Goal: Task Accomplishment & Management: Manage account settings

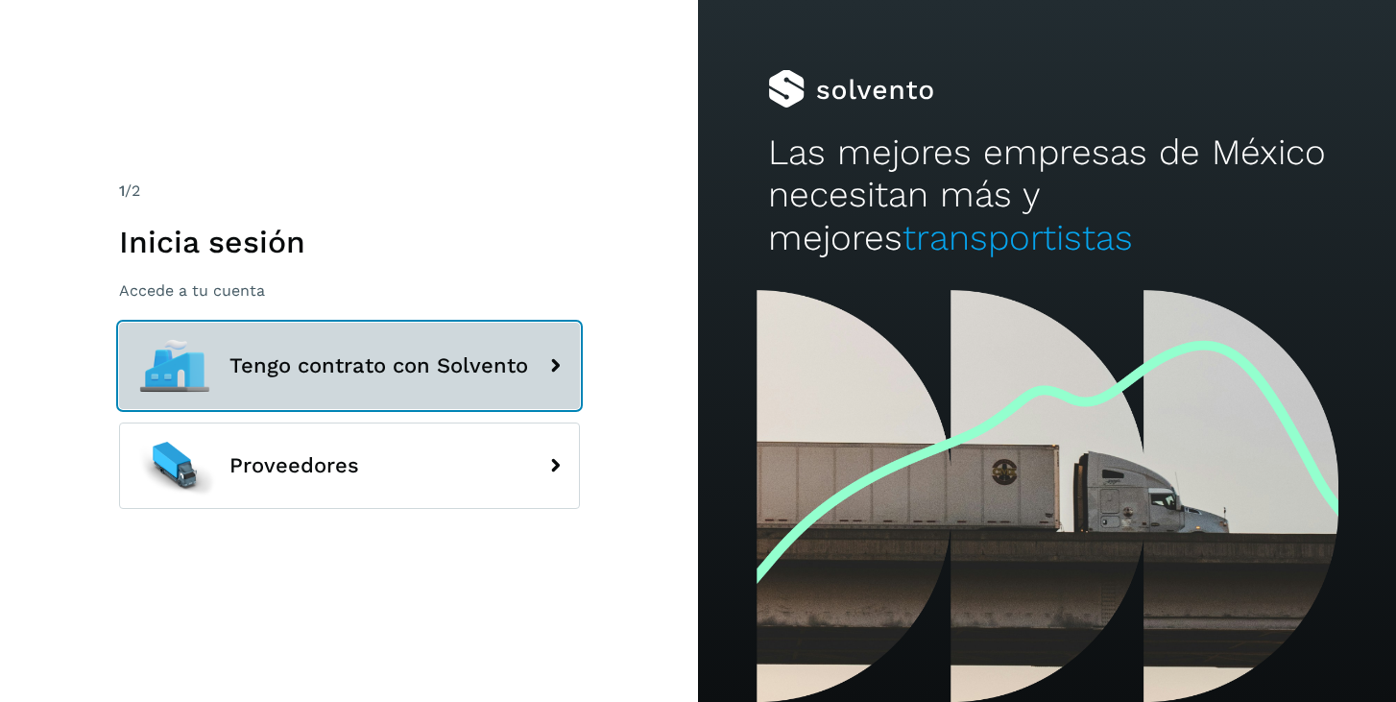
click at [294, 389] on button "Tengo contrato con Solvento" at bounding box center [349, 366] width 461 height 86
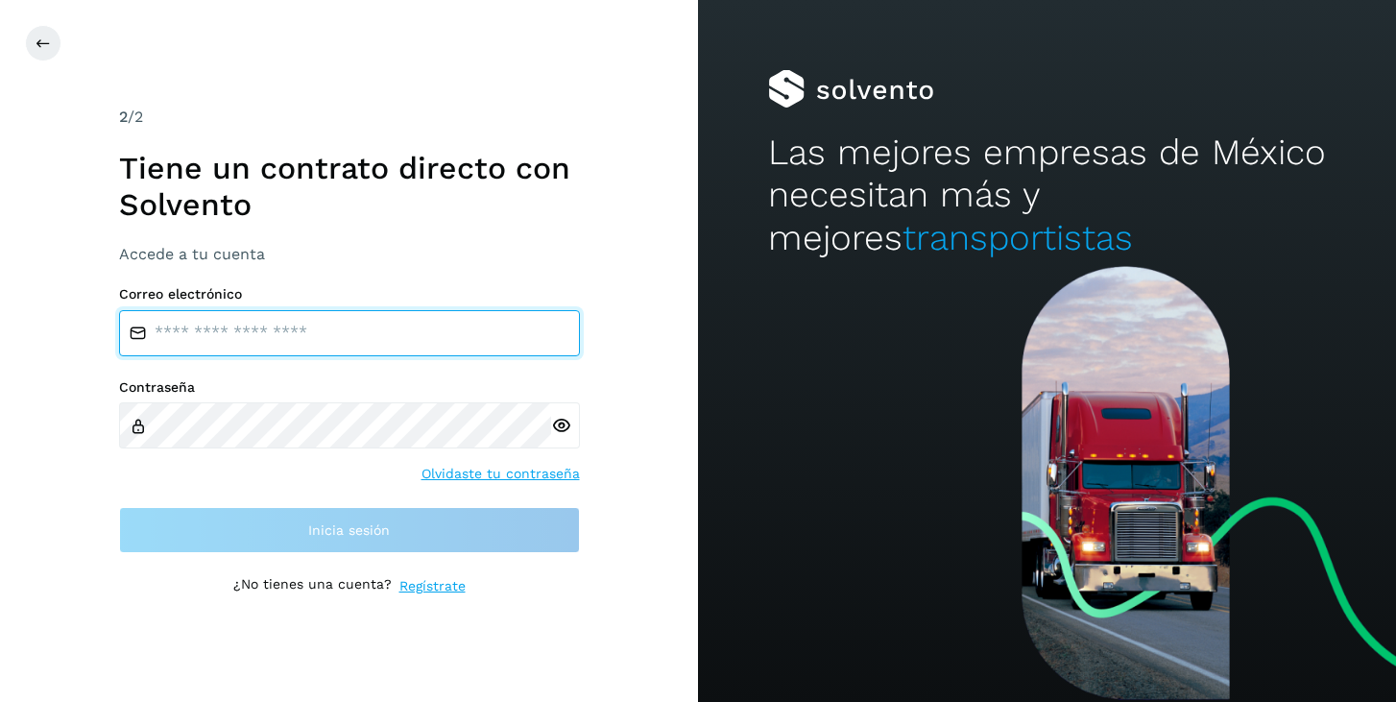
click at [314, 334] on input "email" at bounding box center [349, 333] width 461 height 46
type input "**********"
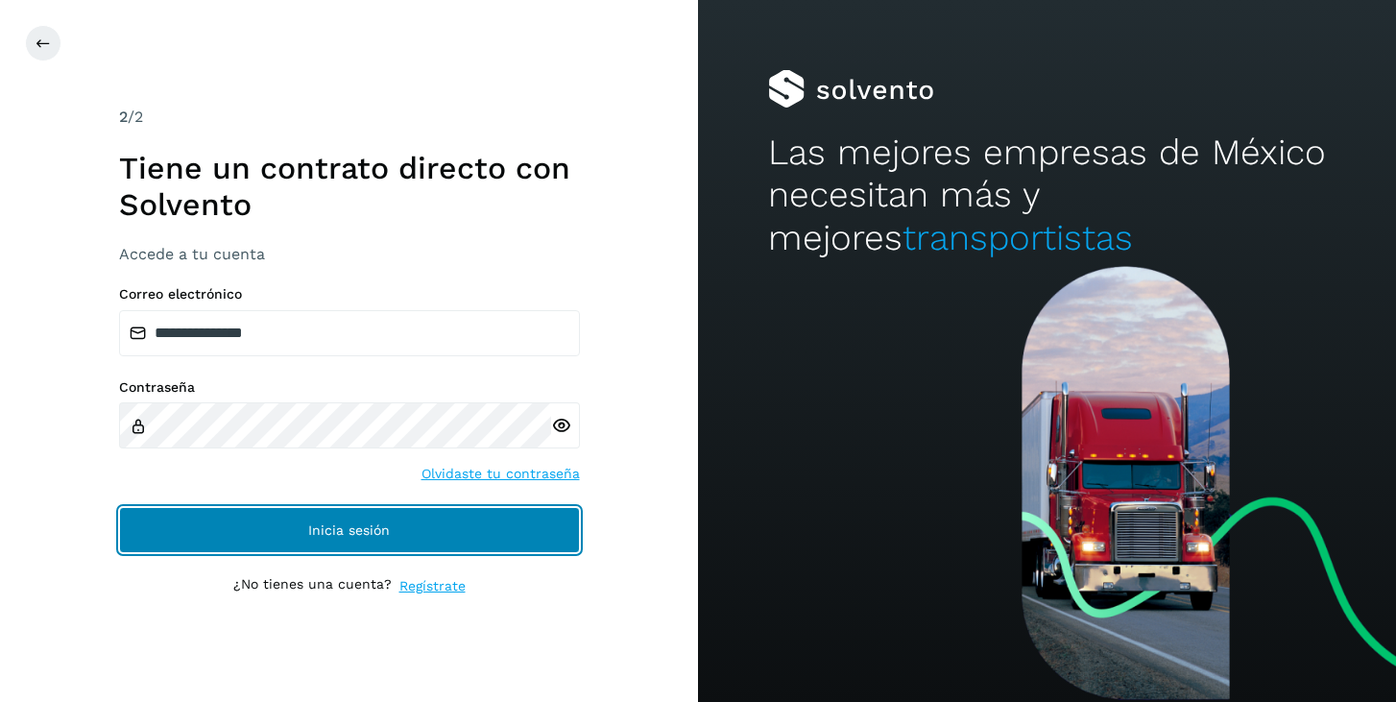
click at [386, 529] on span "Inicia sesión" at bounding box center [349, 529] width 82 height 13
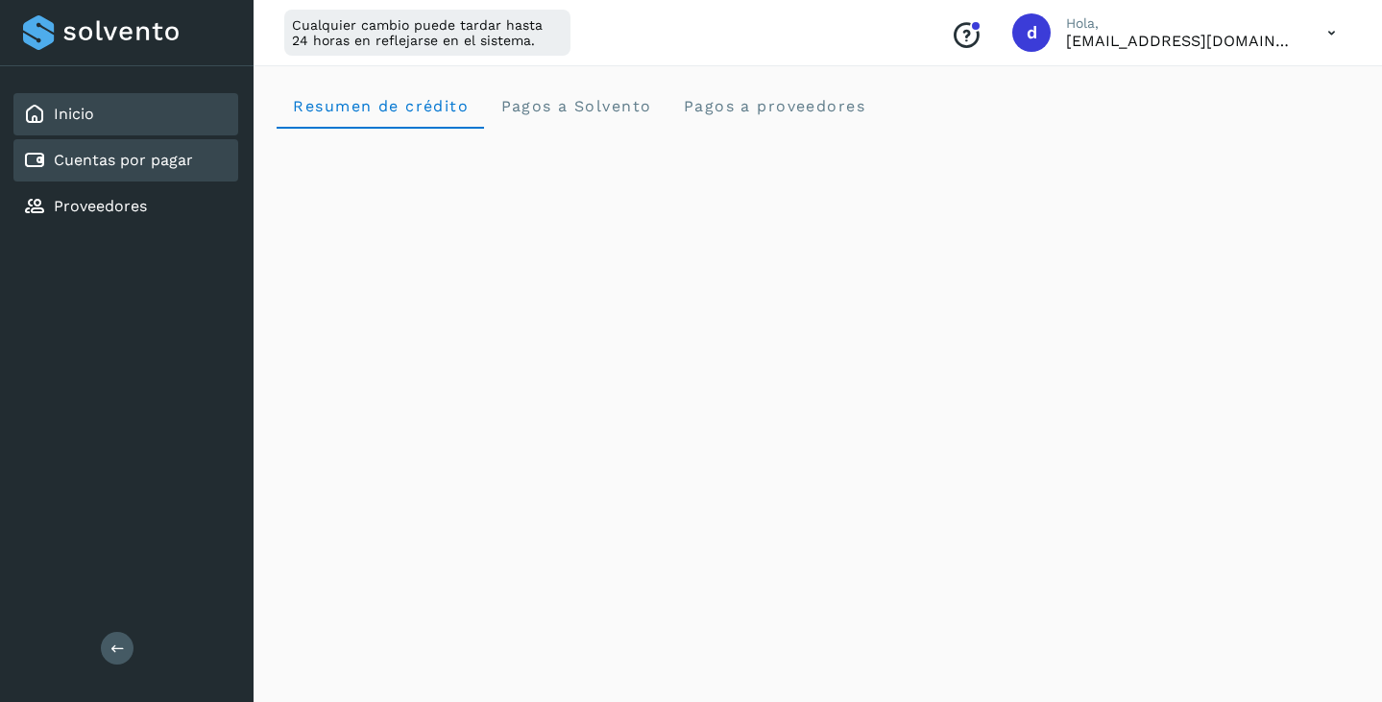
click at [177, 169] on link "Cuentas por pagar" at bounding box center [123, 160] width 139 height 18
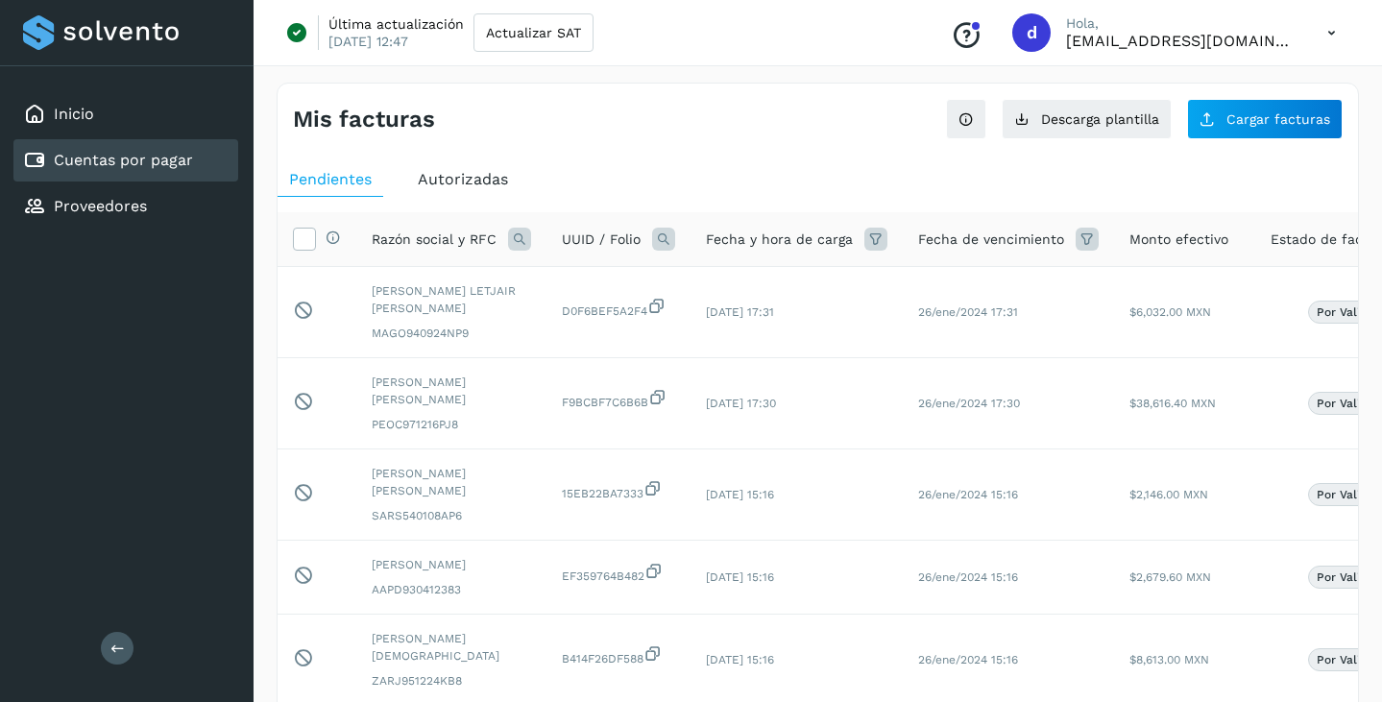
click at [517, 238] on icon at bounding box center [519, 239] width 23 height 23
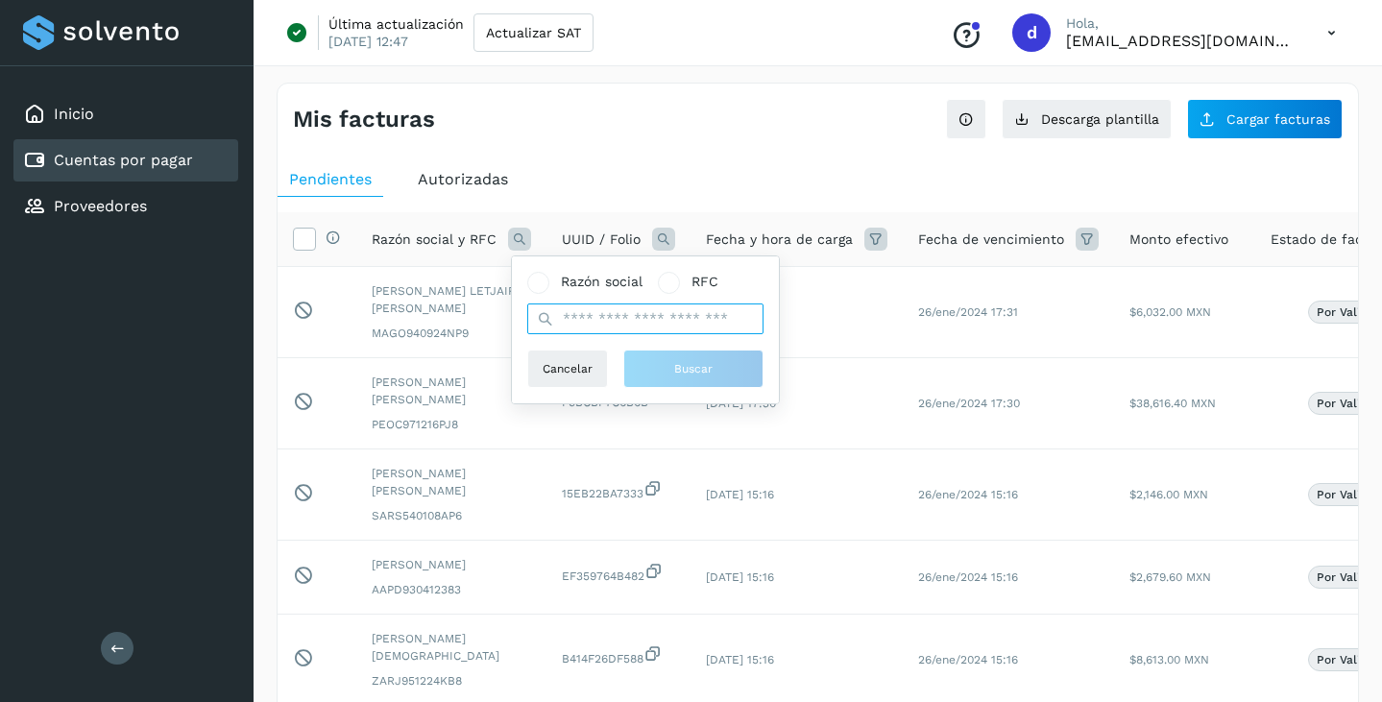
click at [606, 317] on input "text" at bounding box center [645, 318] width 236 height 31
type input "******"
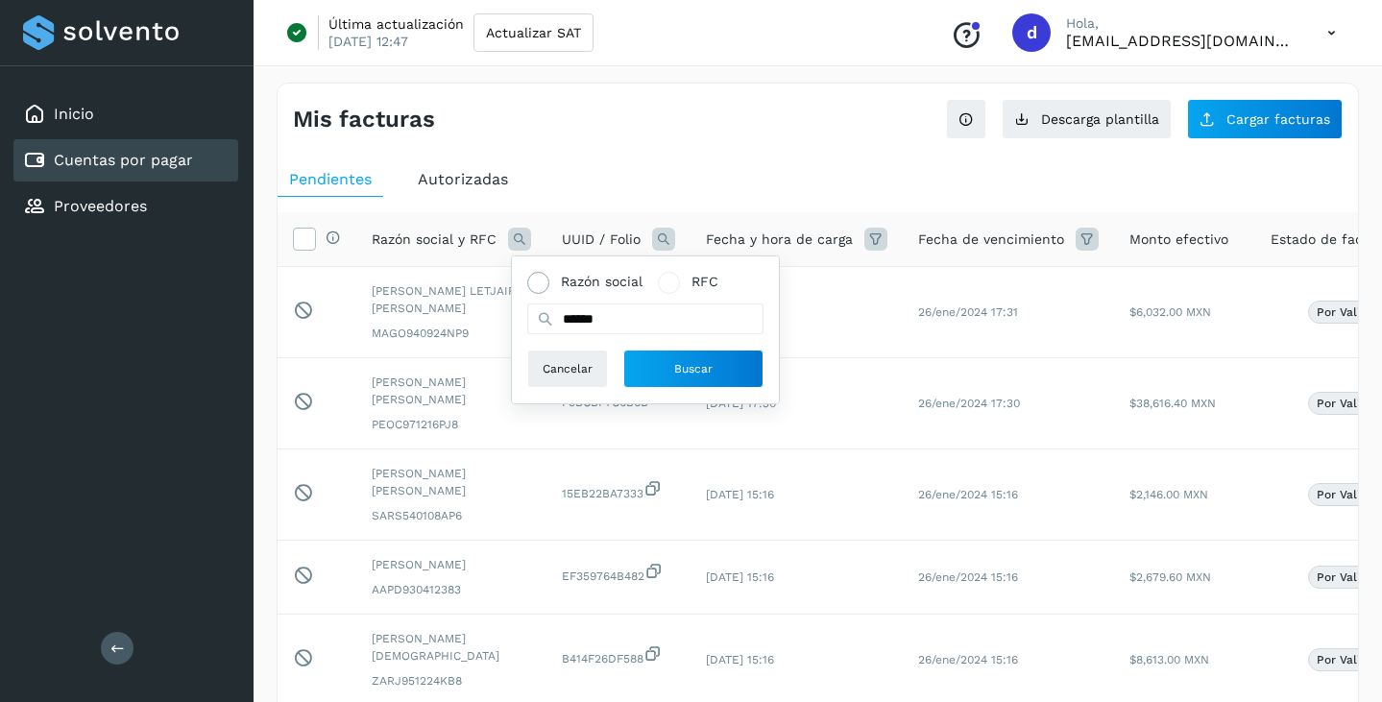
click at [544, 289] on span at bounding box center [538, 283] width 22 height 22
click at [672, 362] on button "Buscar" at bounding box center [693, 369] width 140 height 38
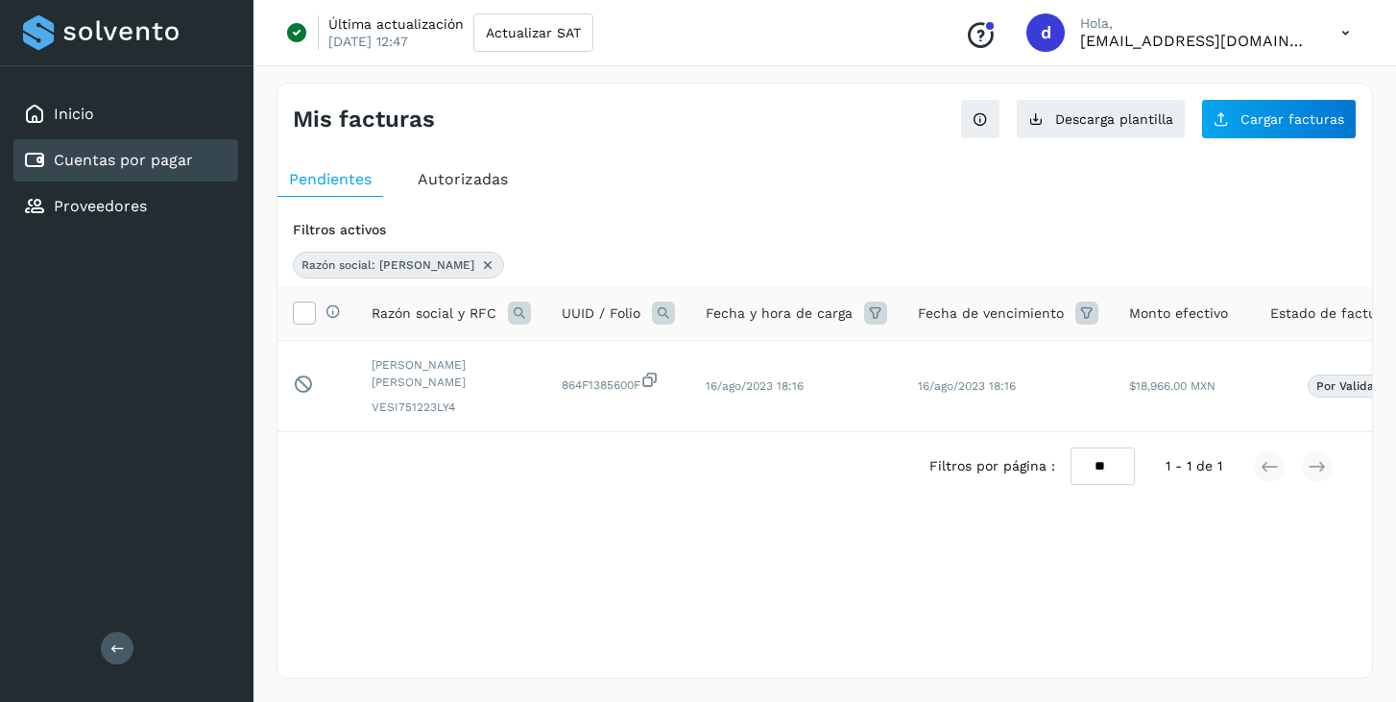
click at [480, 262] on icon at bounding box center [487, 264] width 15 height 15
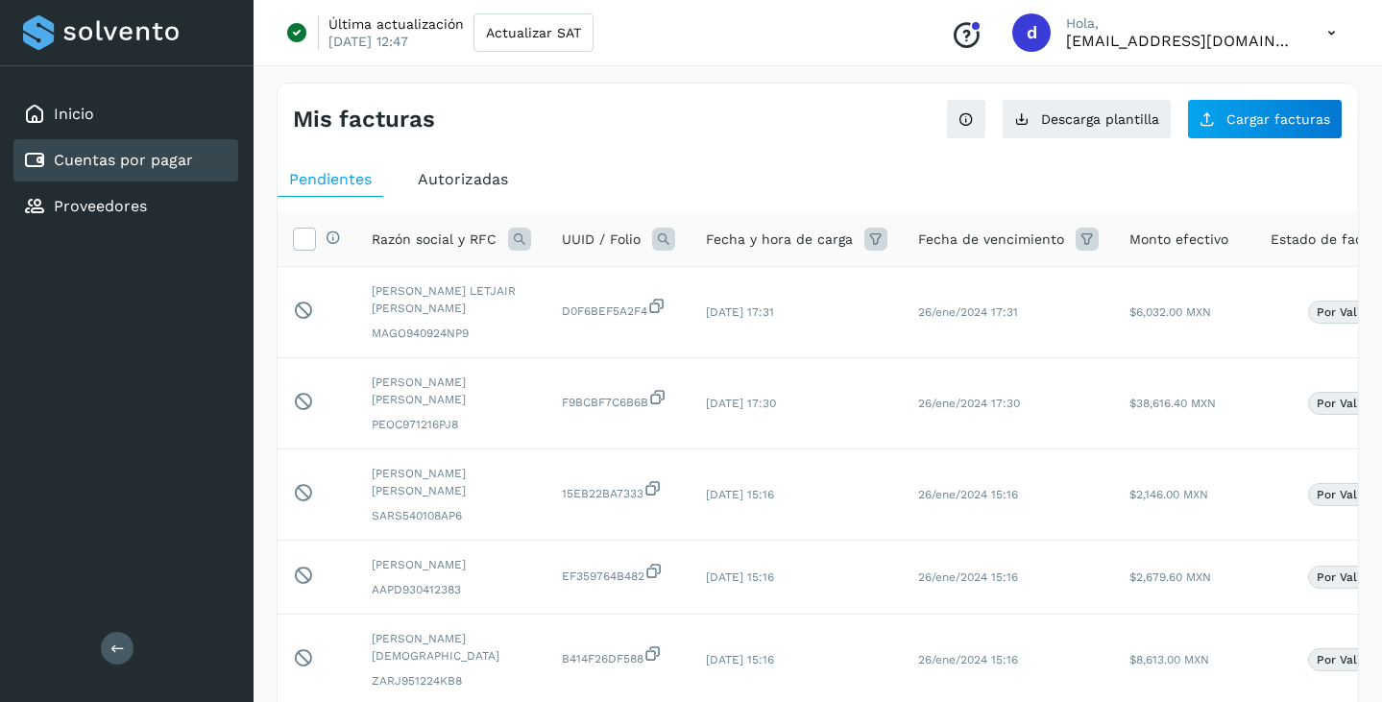
click at [478, 179] on span "Autorizadas" at bounding box center [463, 179] width 90 height 18
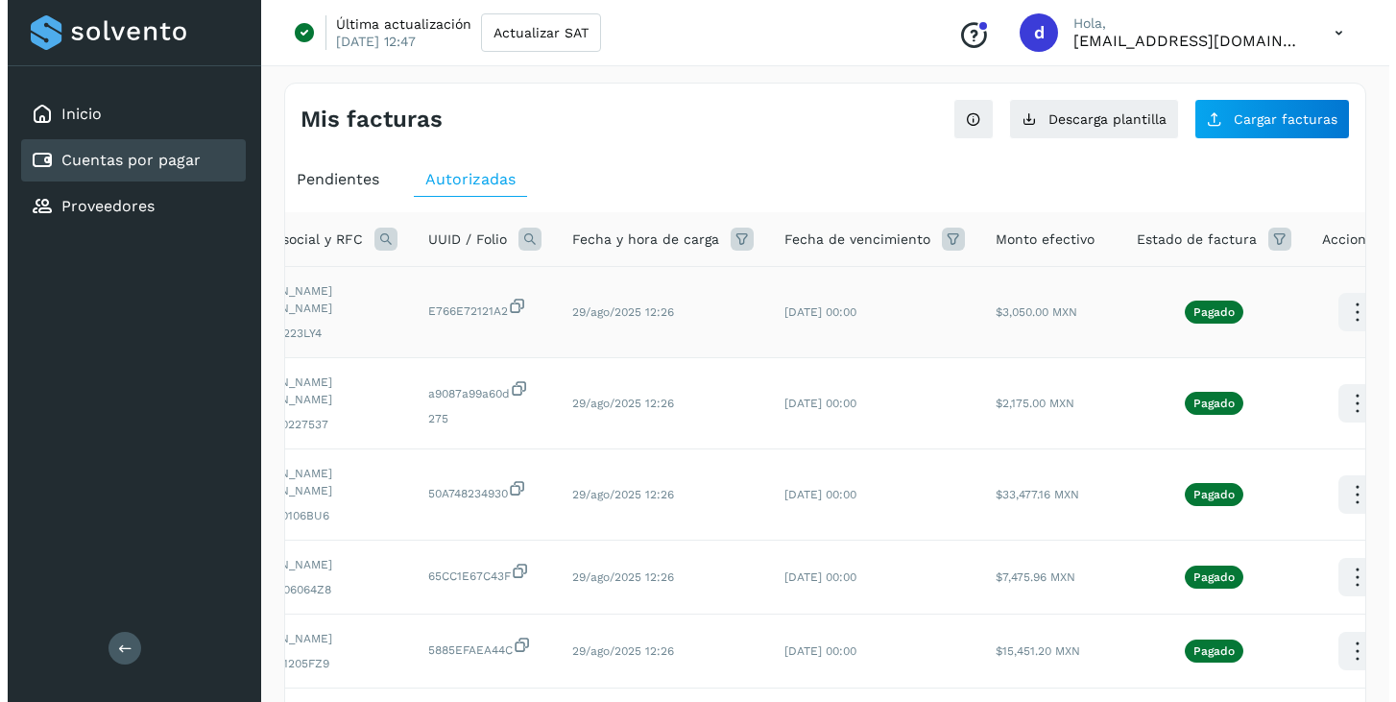
scroll to position [0, 148]
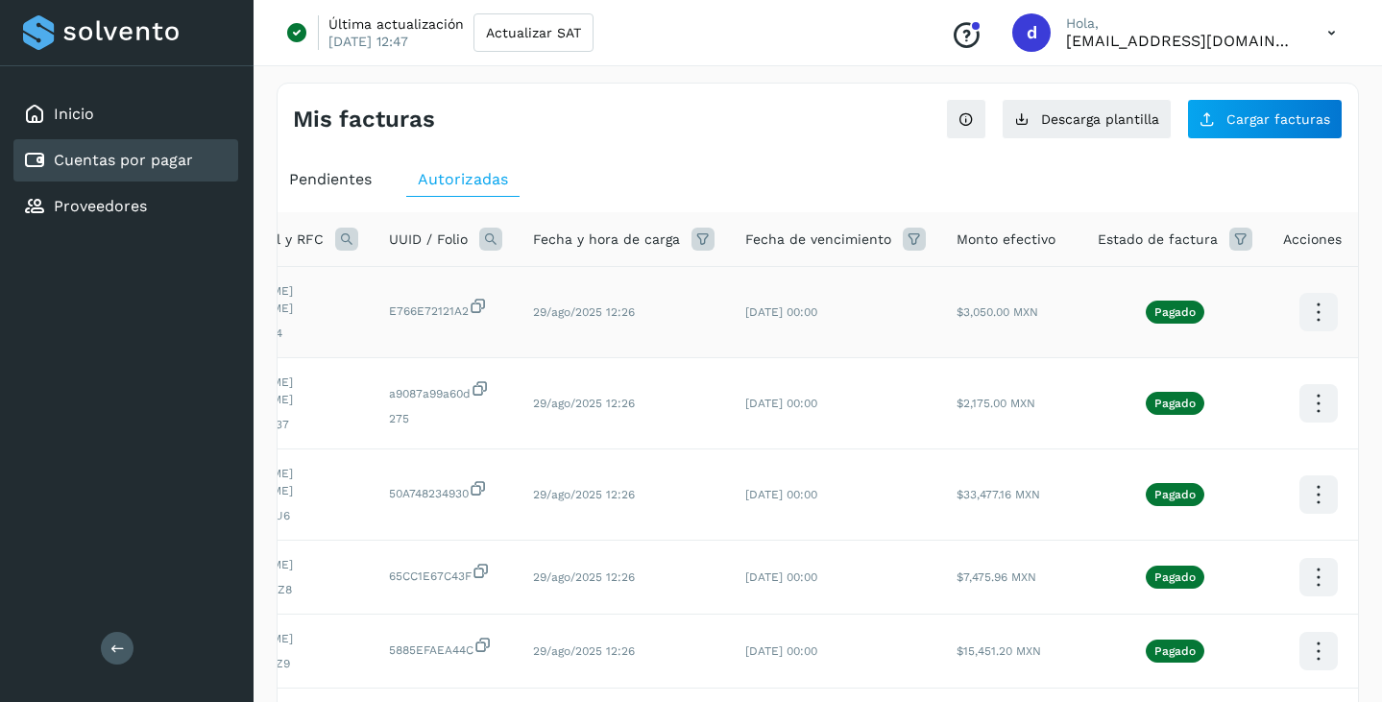
click at [1316, 311] on icon at bounding box center [1318, 312] width 45 height 45
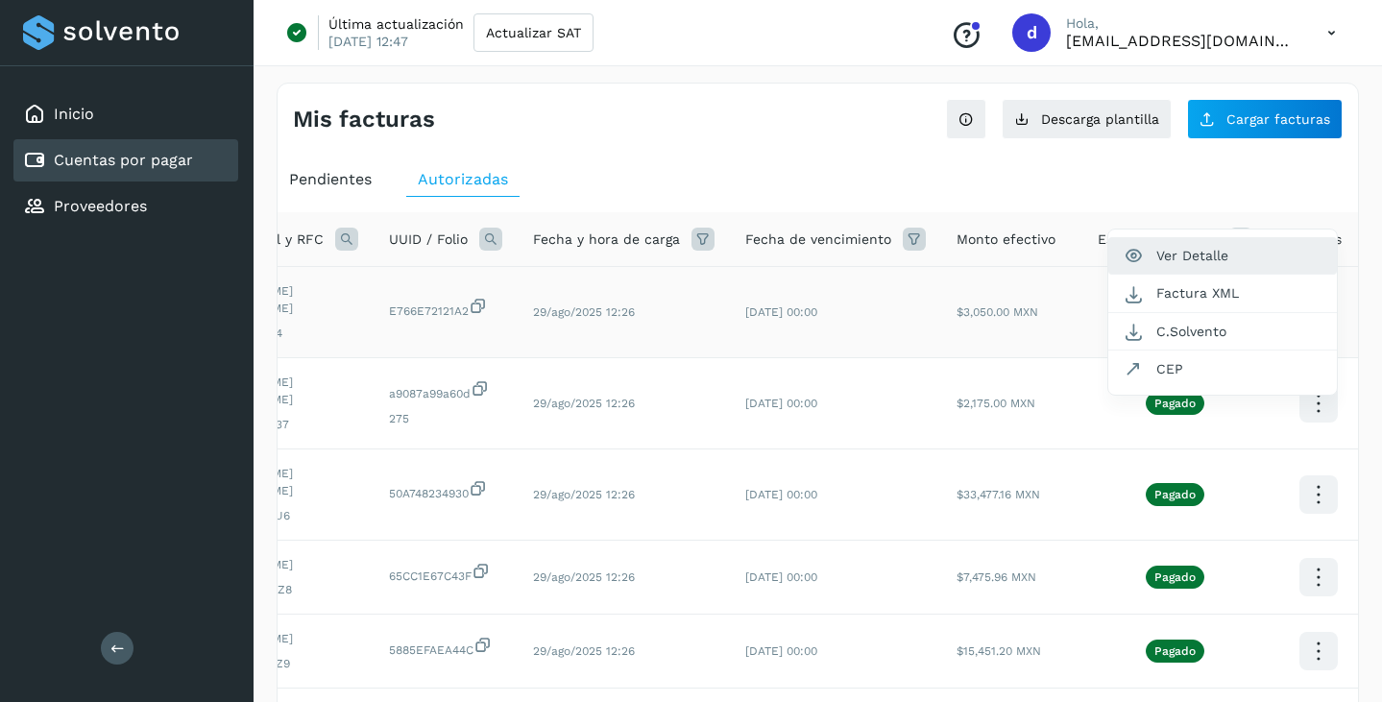
click at [1271, 255] on button "Ver Detalle" at bounding box center [1222, 255] width 229 height 37
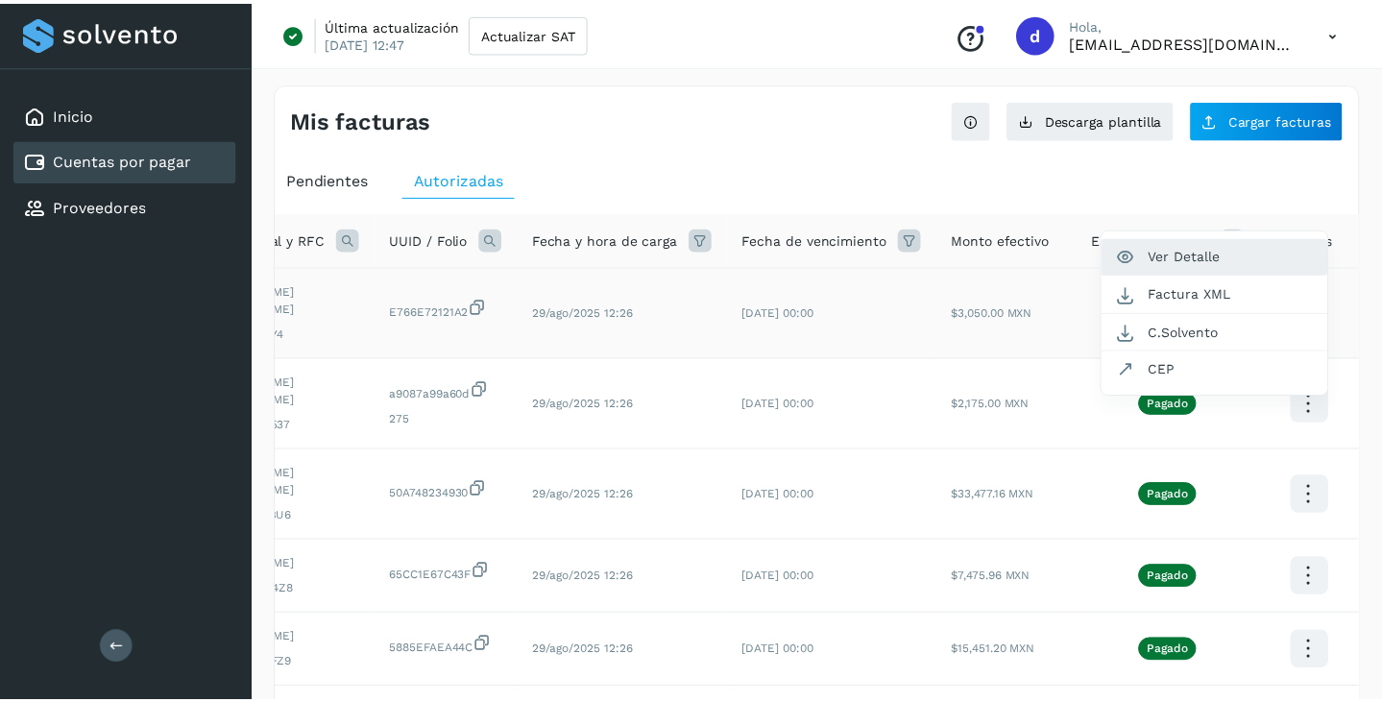
scroll to position [0, 133]
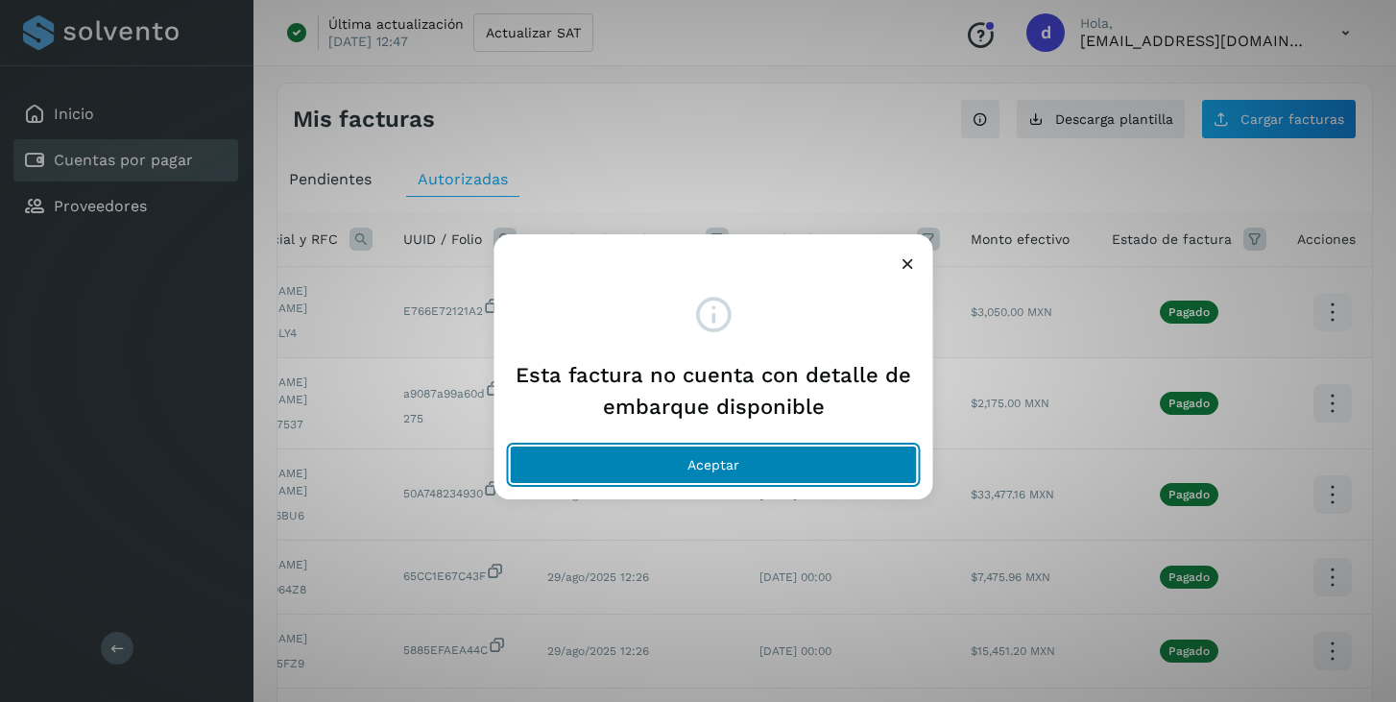
click at [793, 469] on button "Aceptar" at bounding box center [714, 465] width 408 height 38
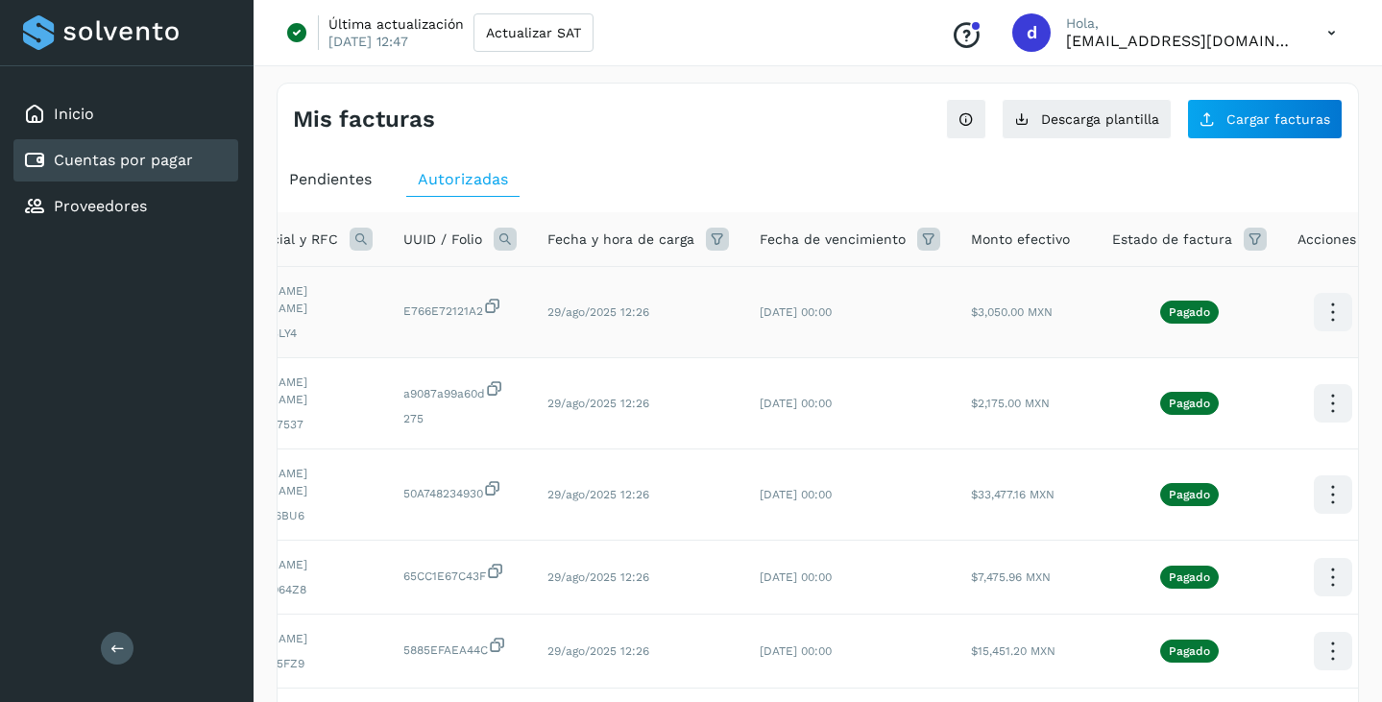
click at [1317, 304] on icon at bounding box center [1332, 312] width 45 height 45
click at [1013, 317] on div at bounding box center [691, 351] width 1382 height 702
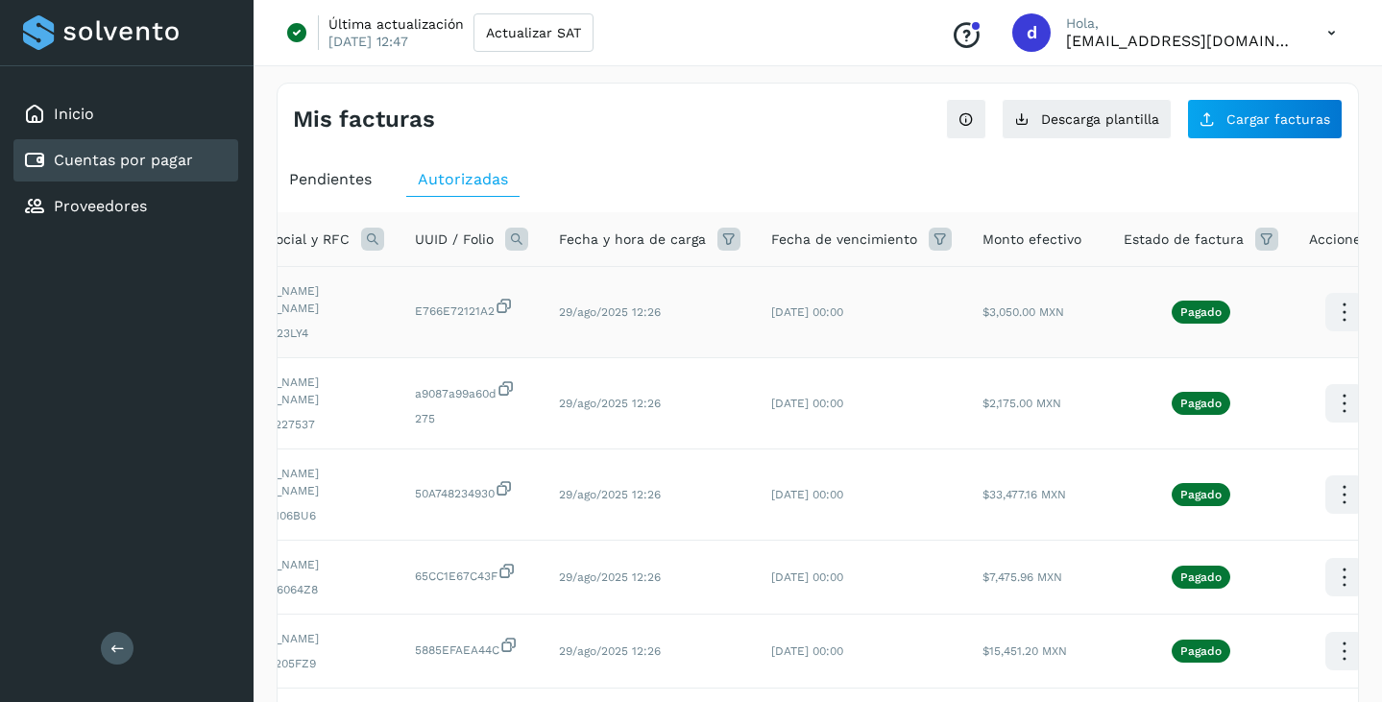
scroll to position [0, 148]
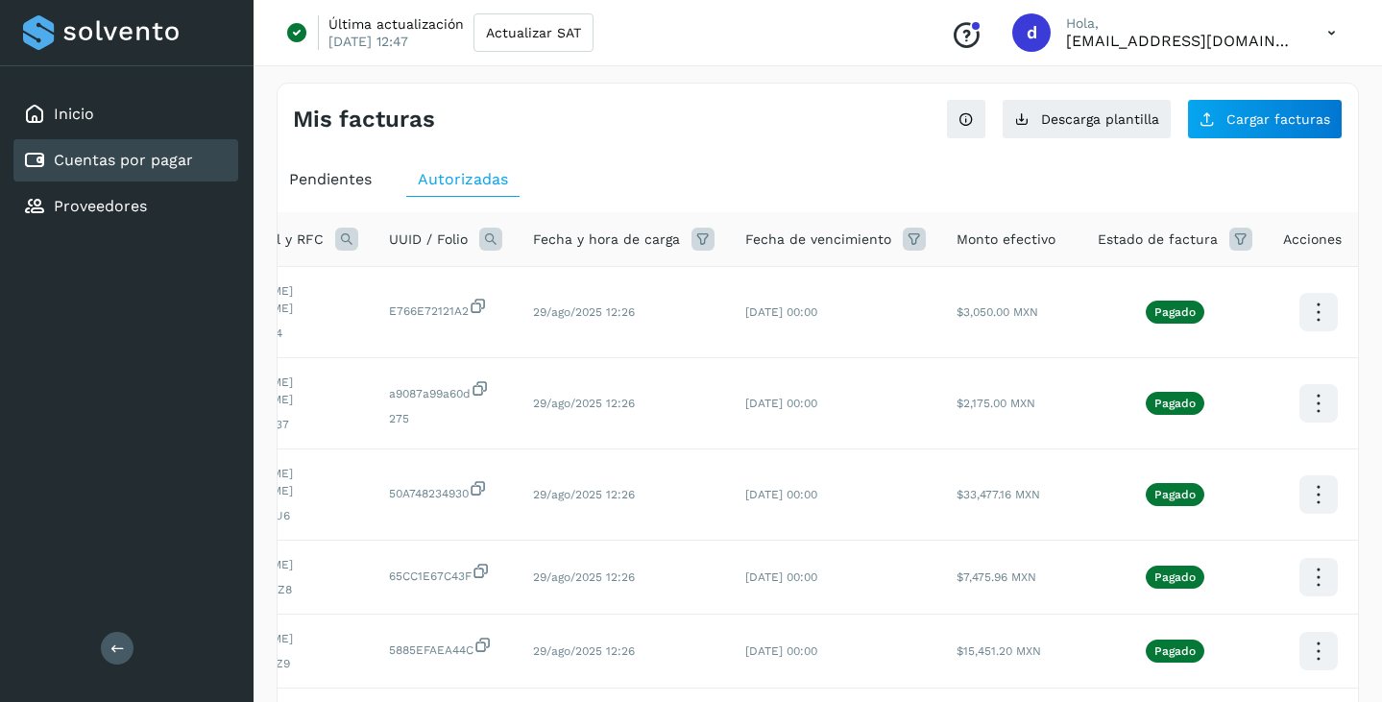
click at [1298, 321] on icon at bounding box center [1318, 312] width 45 height 45
click at [974, 312] on div at bounding box center [691, 351] width 1382 height 702
click at [1298, 309] on icon at bounding box center [1318, 312] width 45 height 45
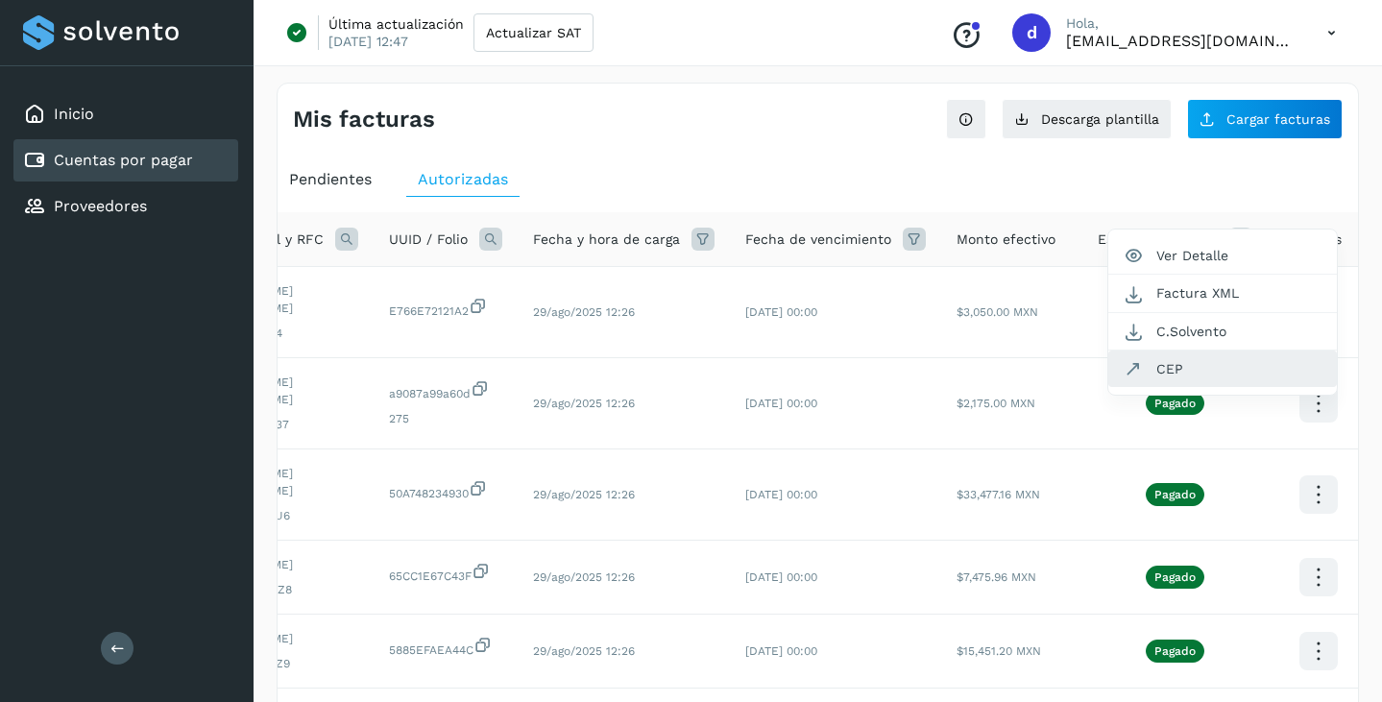
click at [1241, 374] on button "CEP" at bounding box center [1222, 369] width 229 height 36
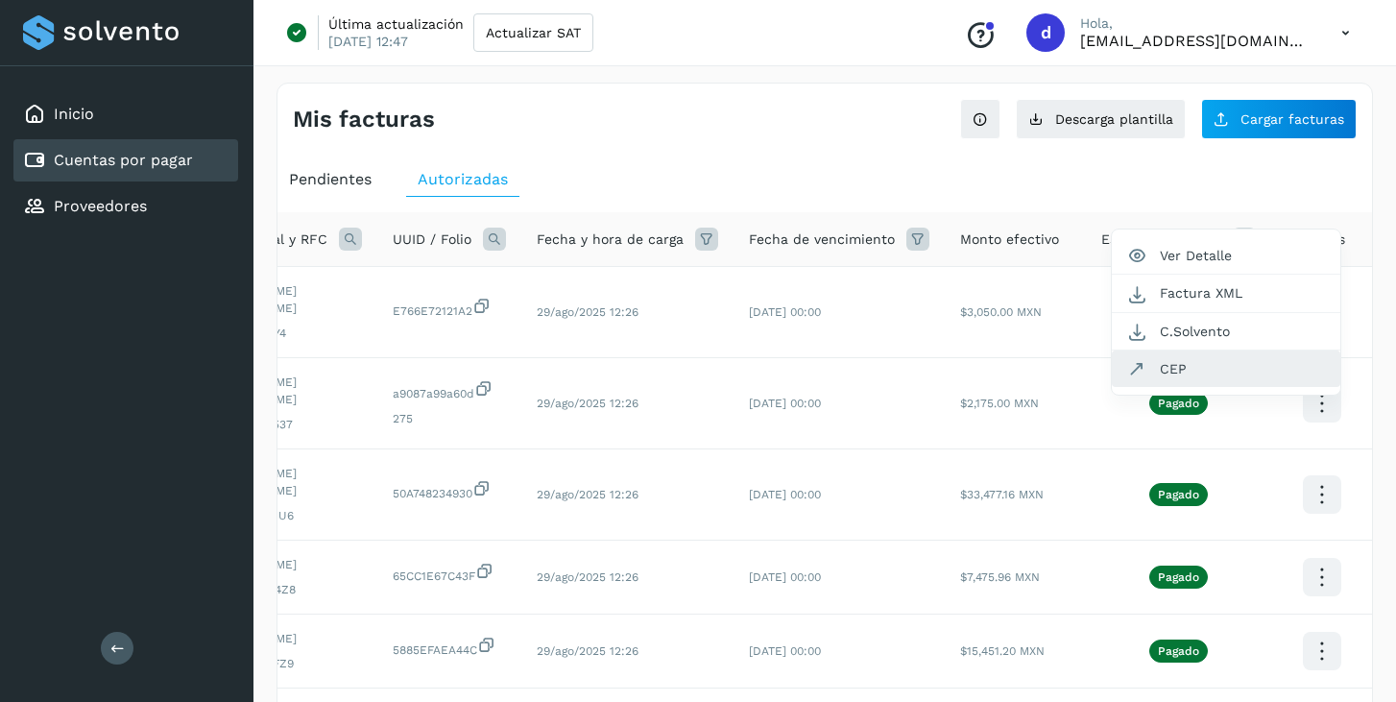
scroll to position [0, 133]
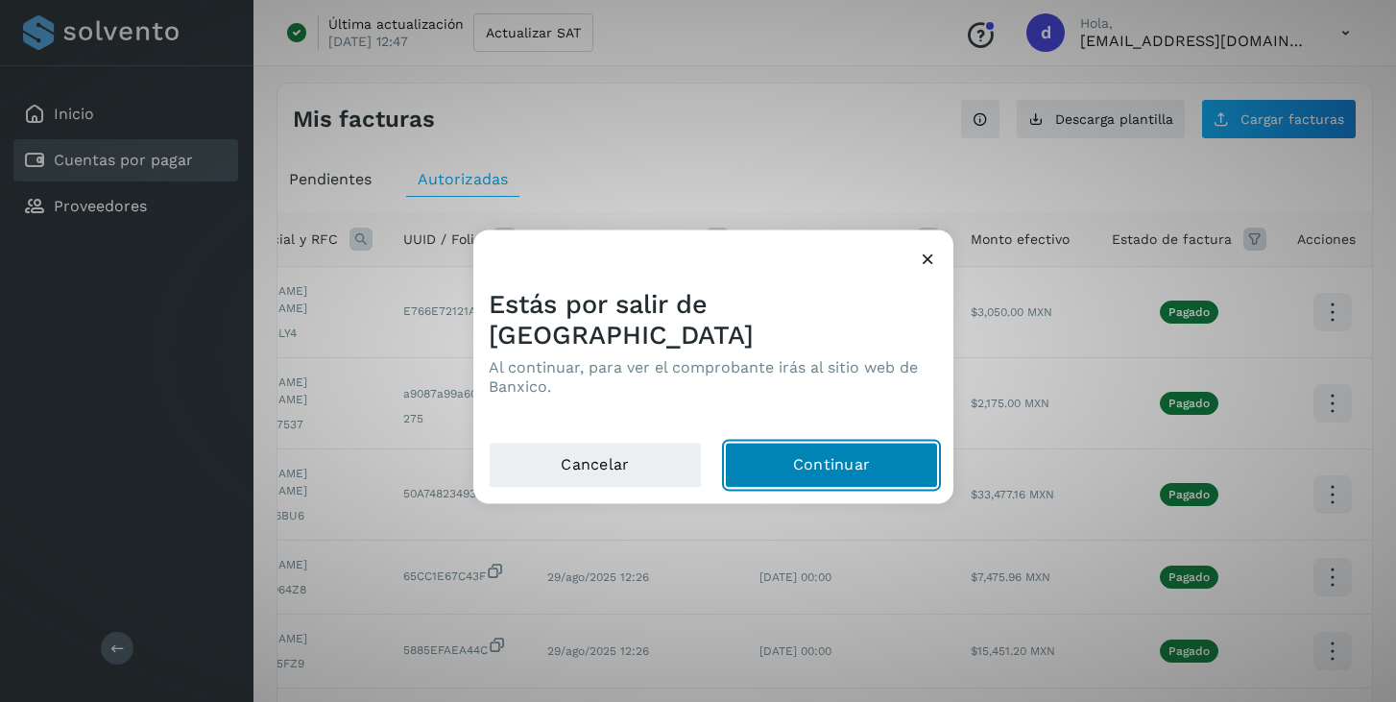
click at [823, 442] on button "Continuar" at bounding box center [831, 465] width 213 height 46
